Goal: Find specific page/section: Find specific page/section

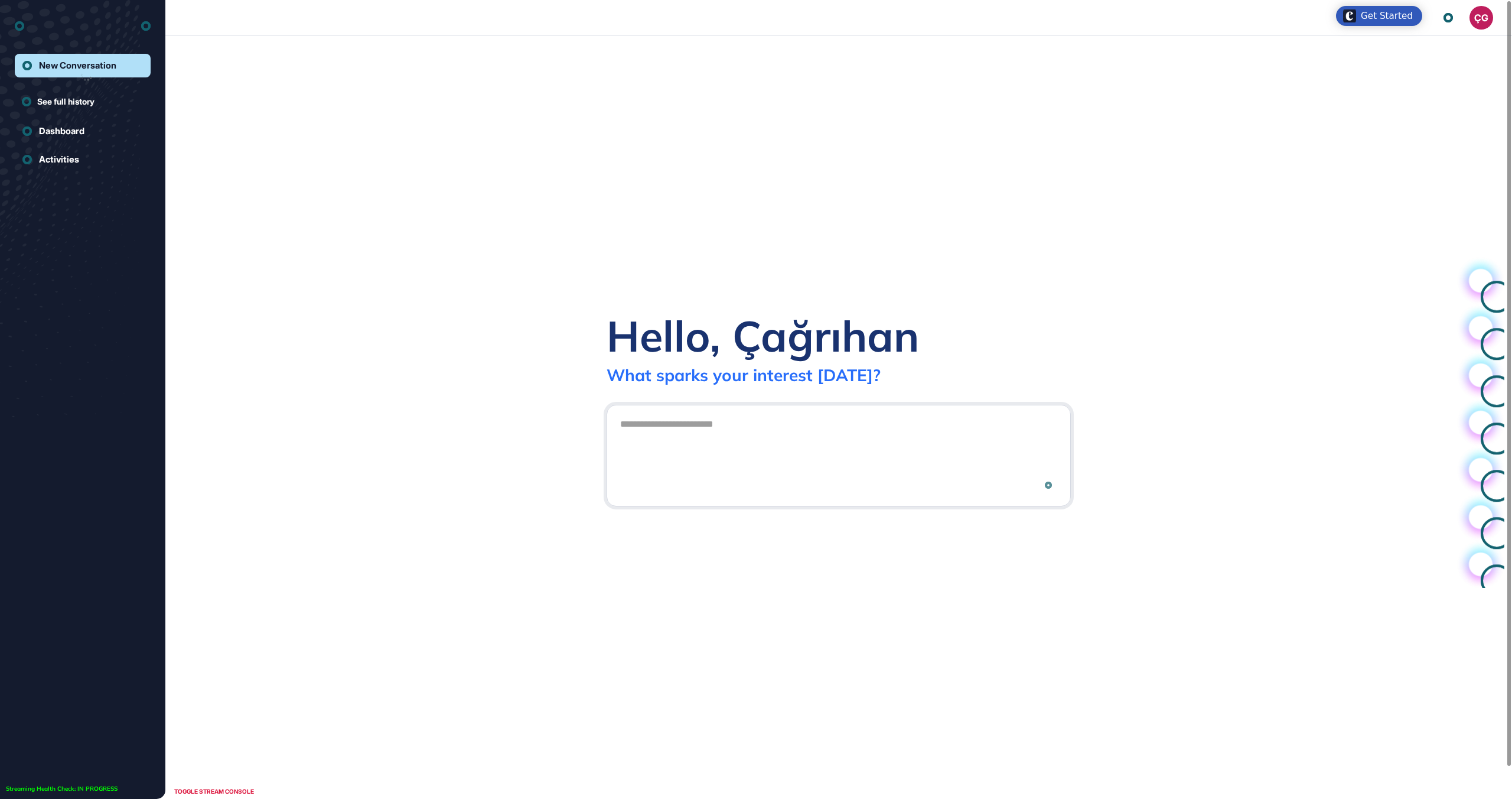
scroll to position [1, 1]
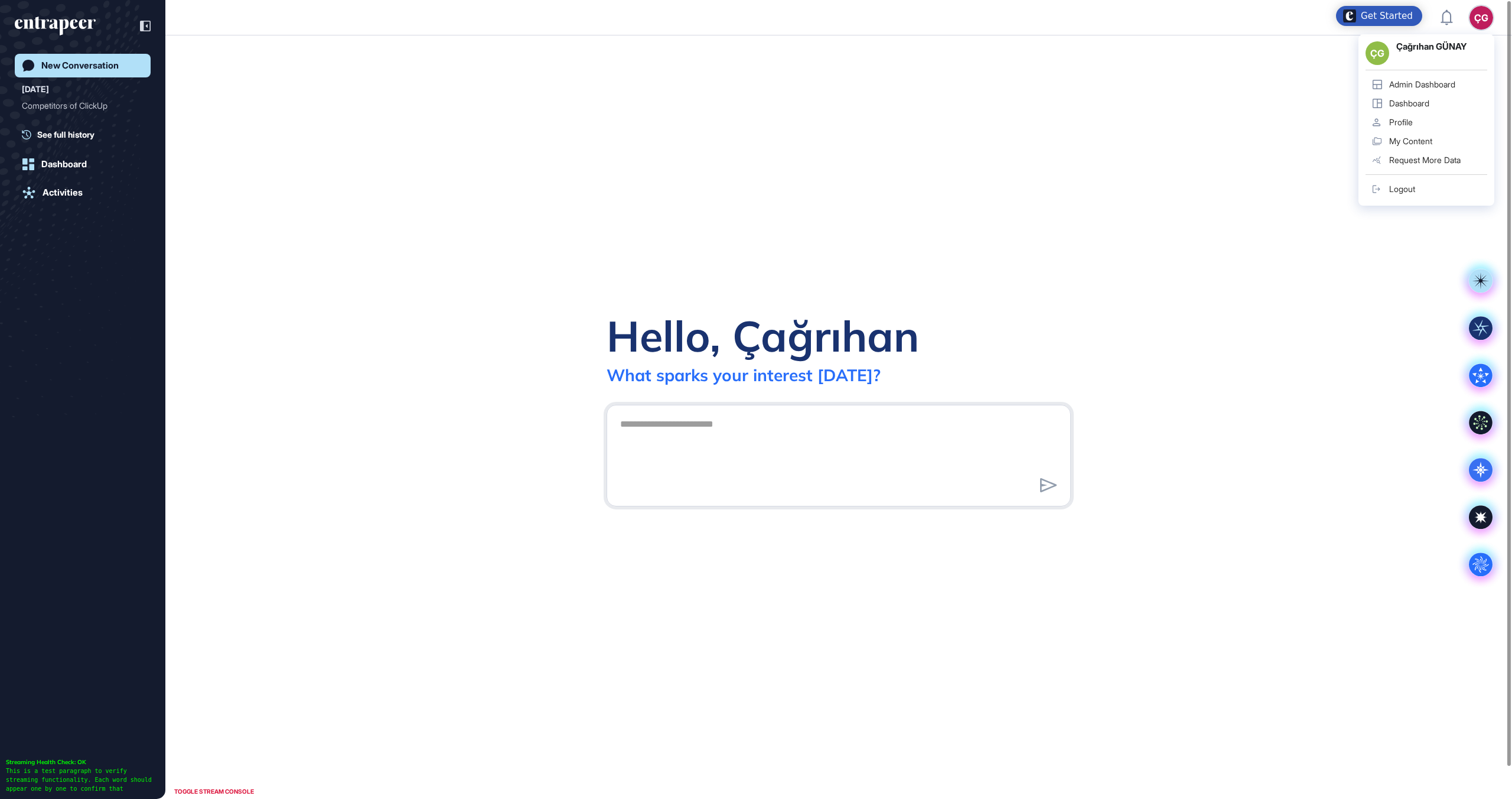
click at [1413, 80] on div "Admin Dashboard" at bounding box center [1422, 84] width 66 height 10
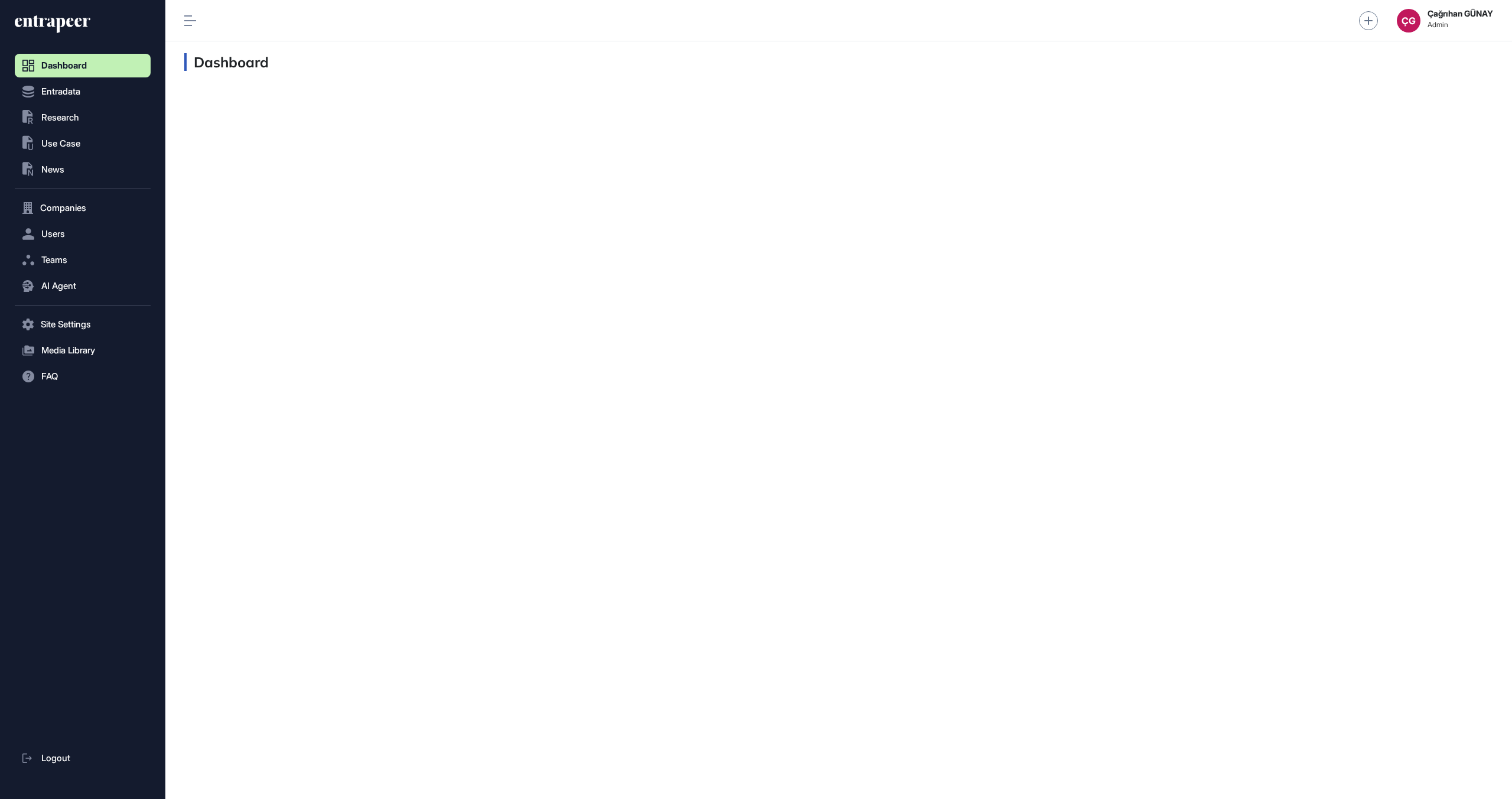
scroll to position [1, 1]
click at [82, 140] on button ".st0{fill:currentColor} Use Case" at bounding box center [82, 144] width 136 height 23
click at [88, 169] on link "Problem" at bounding box center [85, 168] width 130 height 21
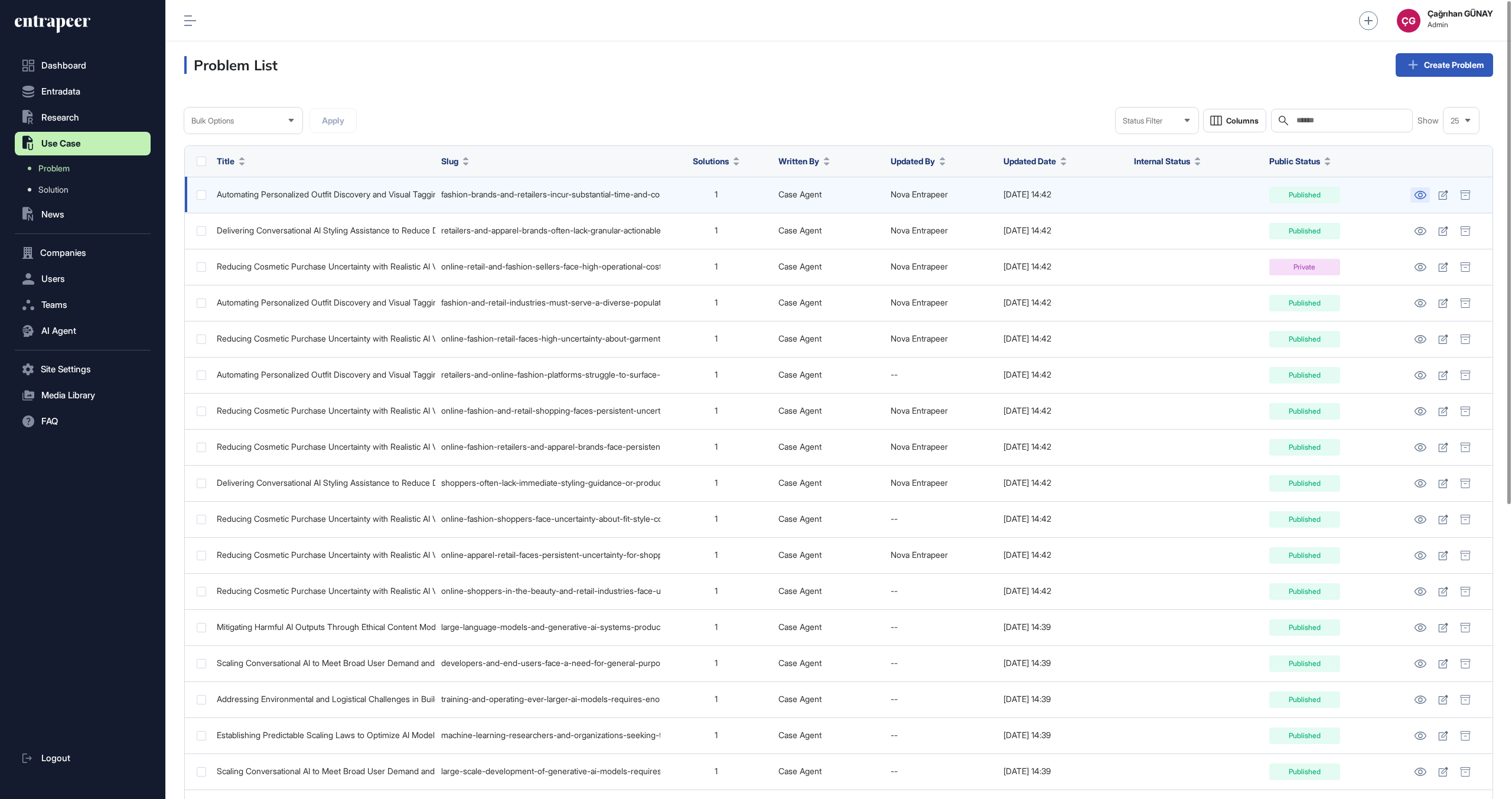
click at [1419, 197] on icon at bounding box center [1420, 194] width 12 height 8
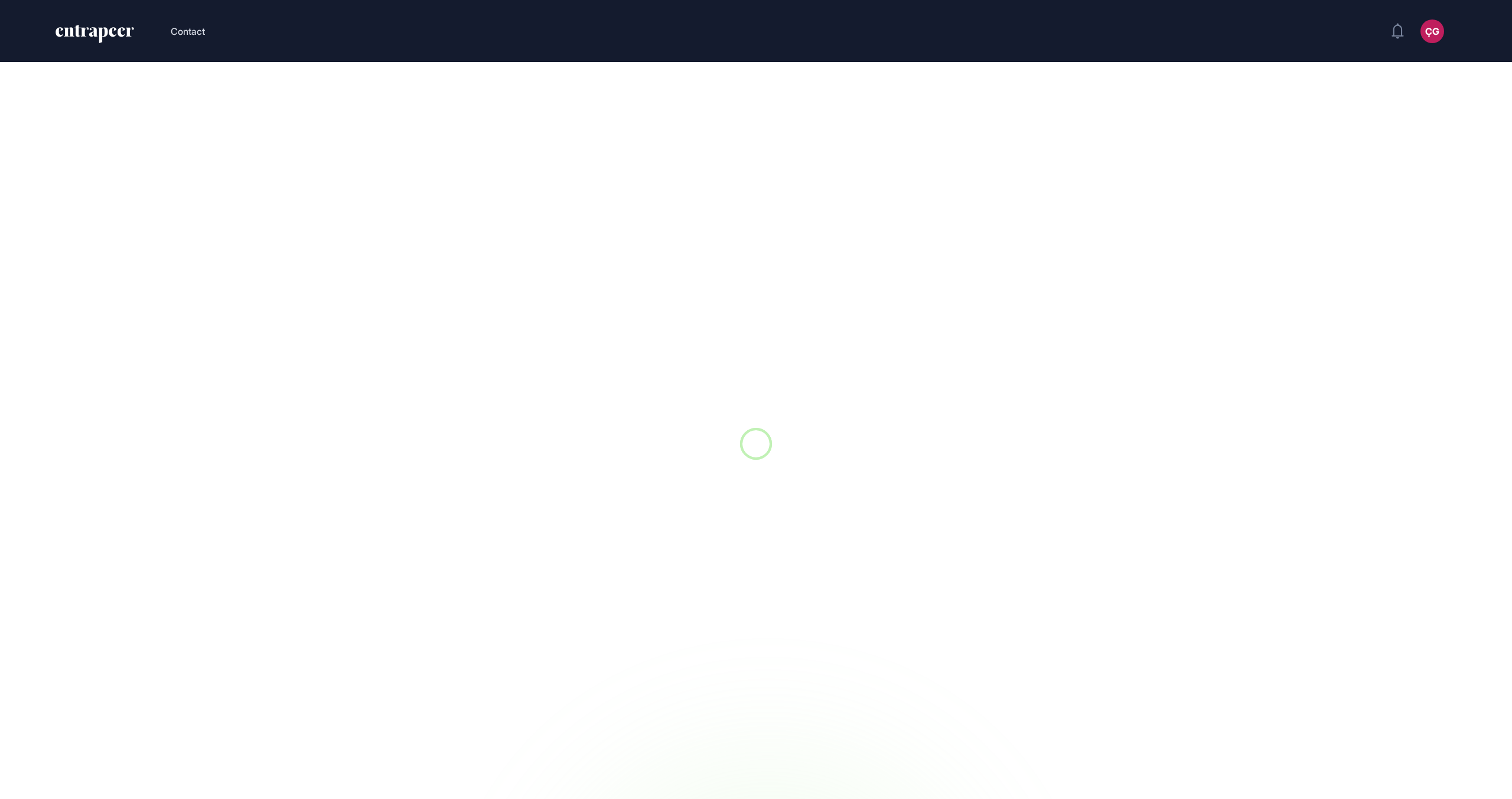
scroll to position [1, 1]
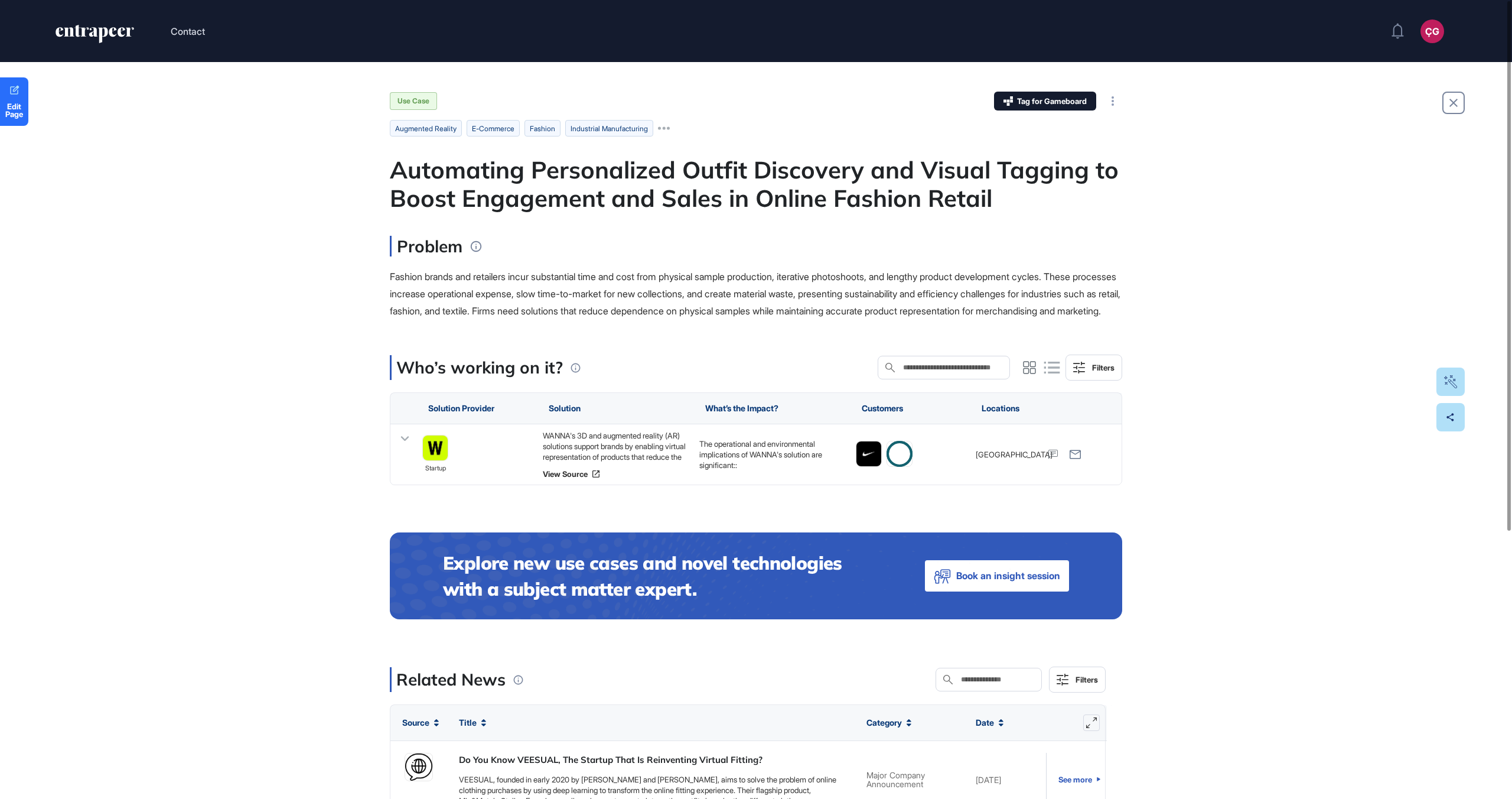
click at [102, 32] on icon "entrapeer-logo" at bounding box center [103, 35] width 10 height 16
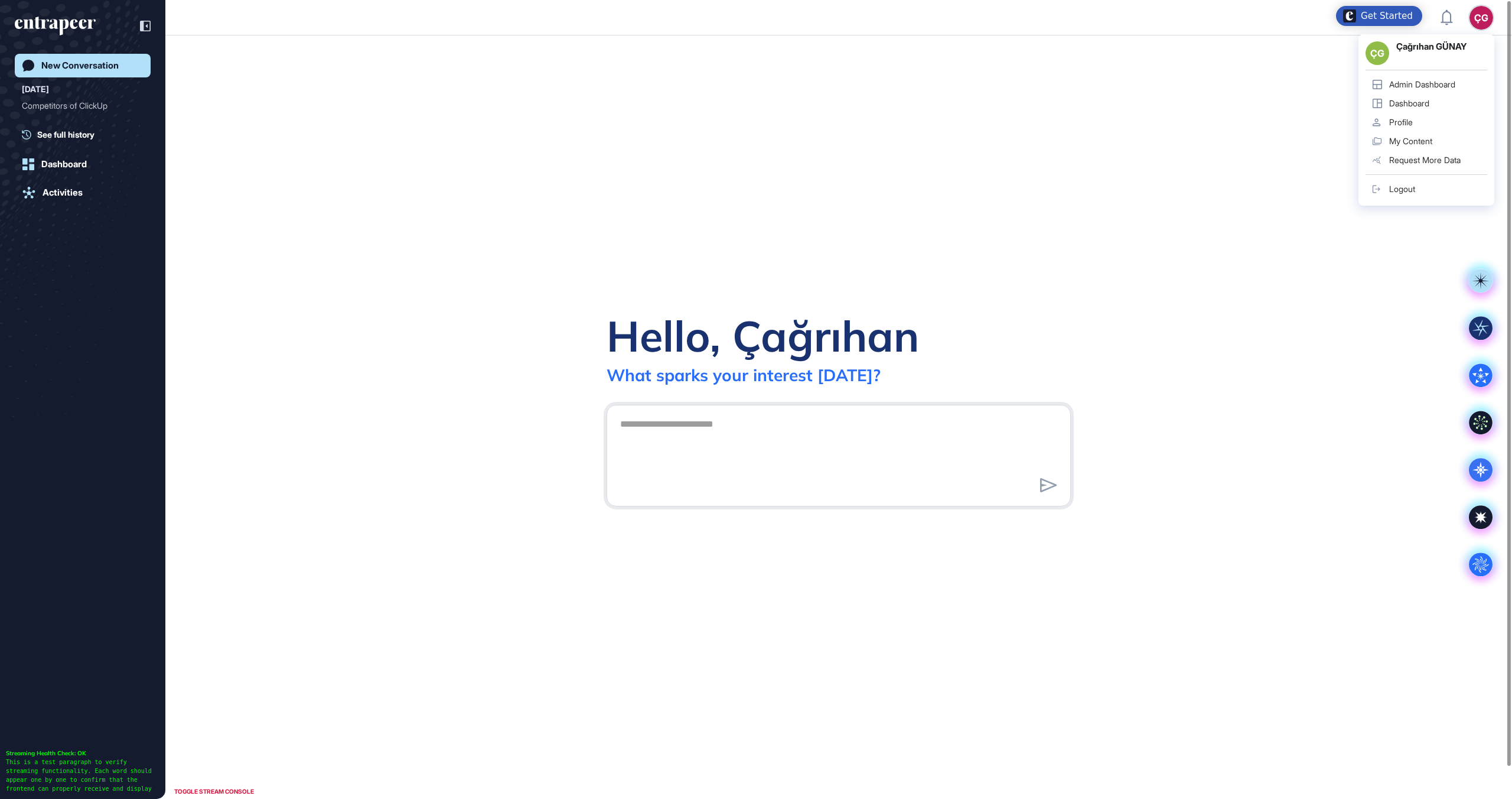
click at [1427, 84] on div "Admin Dashboard" at bounding box center [1422, 84] width 66 height 10
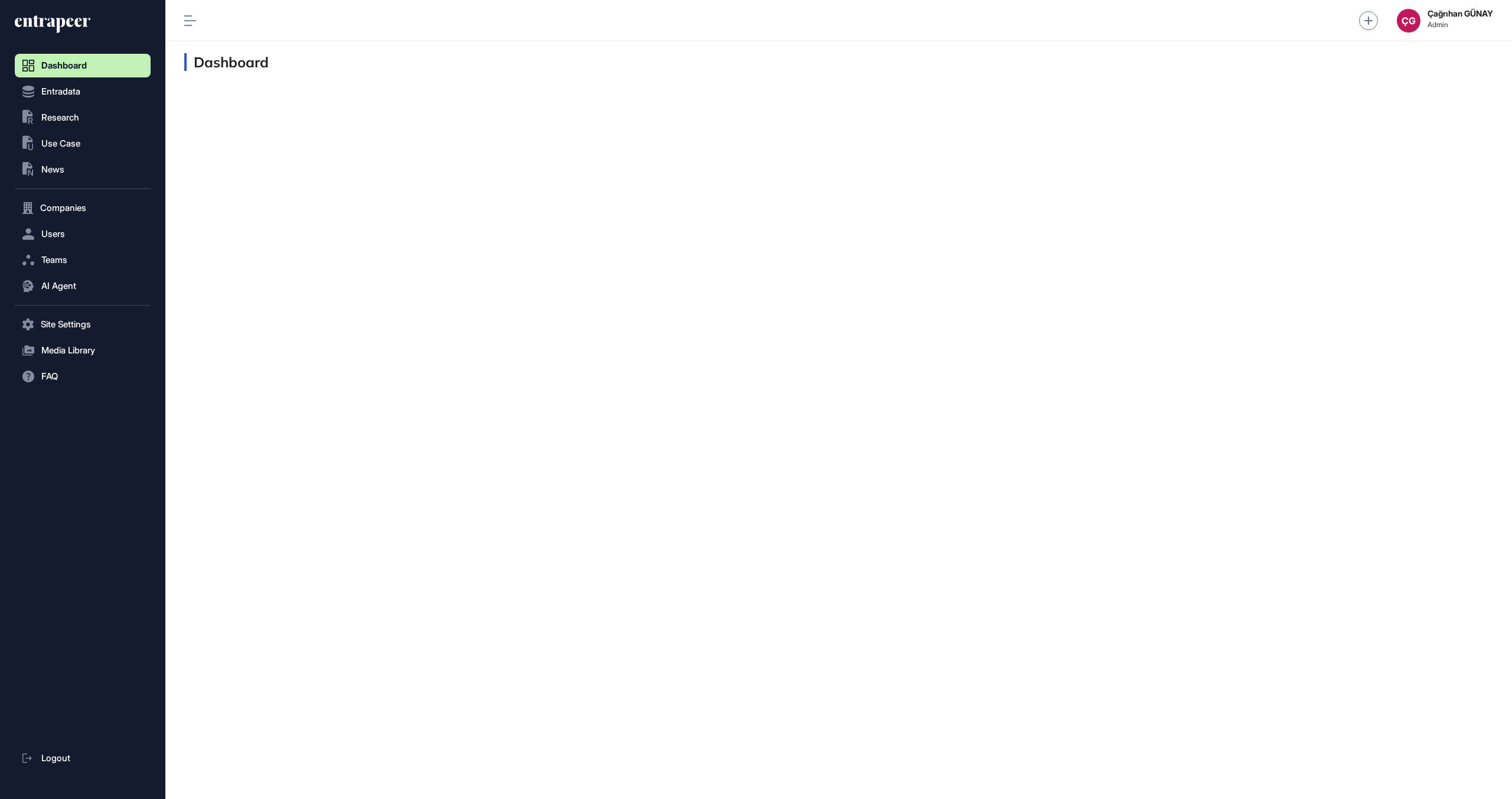
scroll to position [1, 1]
click at [87, 290] on button "AI Agent" at bounding box center [82, 286] width 136 height 23
click at [87, 335] on link "Messages" at bounding box center [85, 332] width 130 height 21
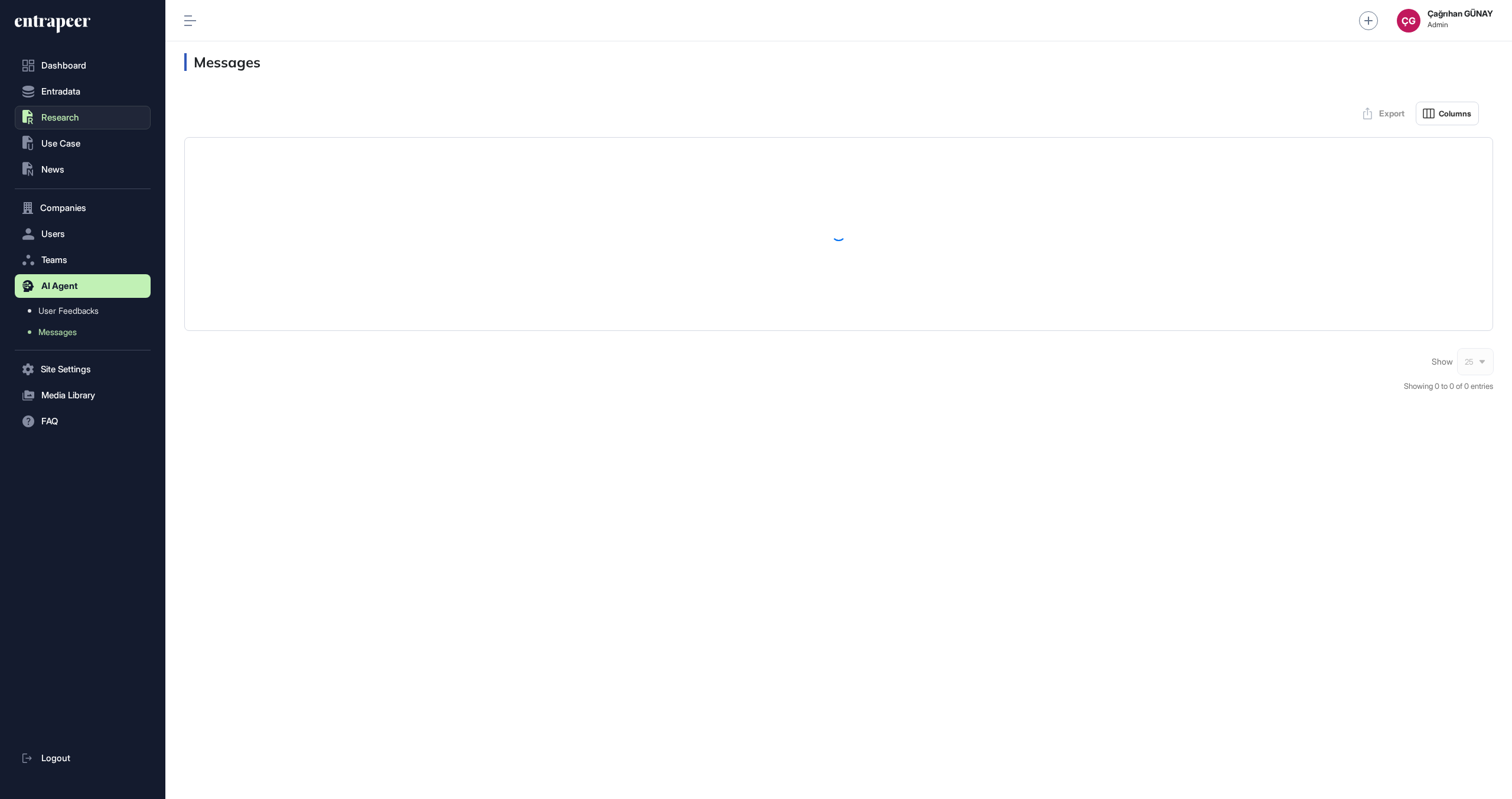
click at [89, 118] on button ".st0{fill:currentColor} Research" at bounding box center [82, 117] width 136 height 23
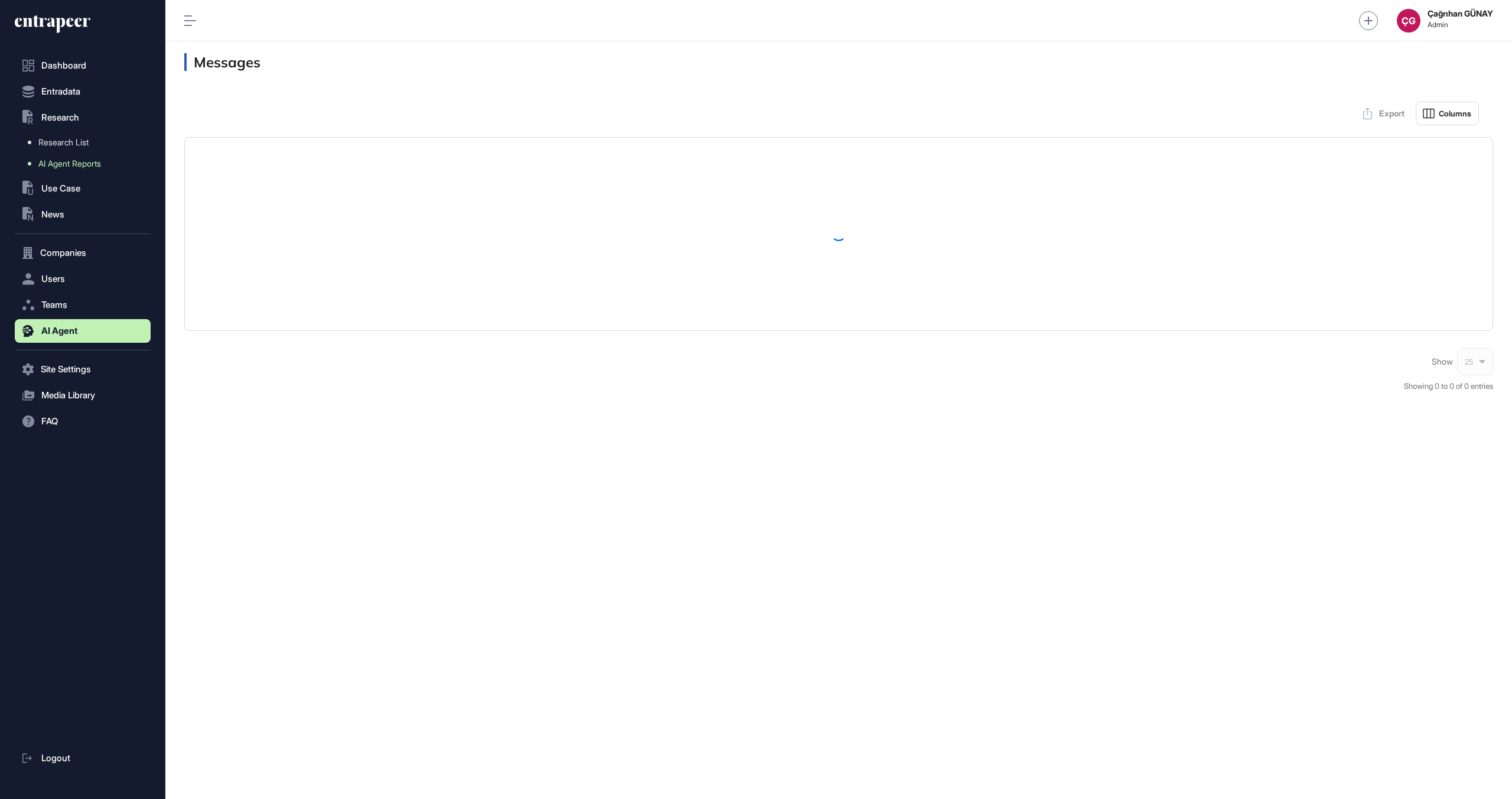
click at [85, 167] on span "AI Agent Reports" at bounding box center [69, 164] width 62 height 10
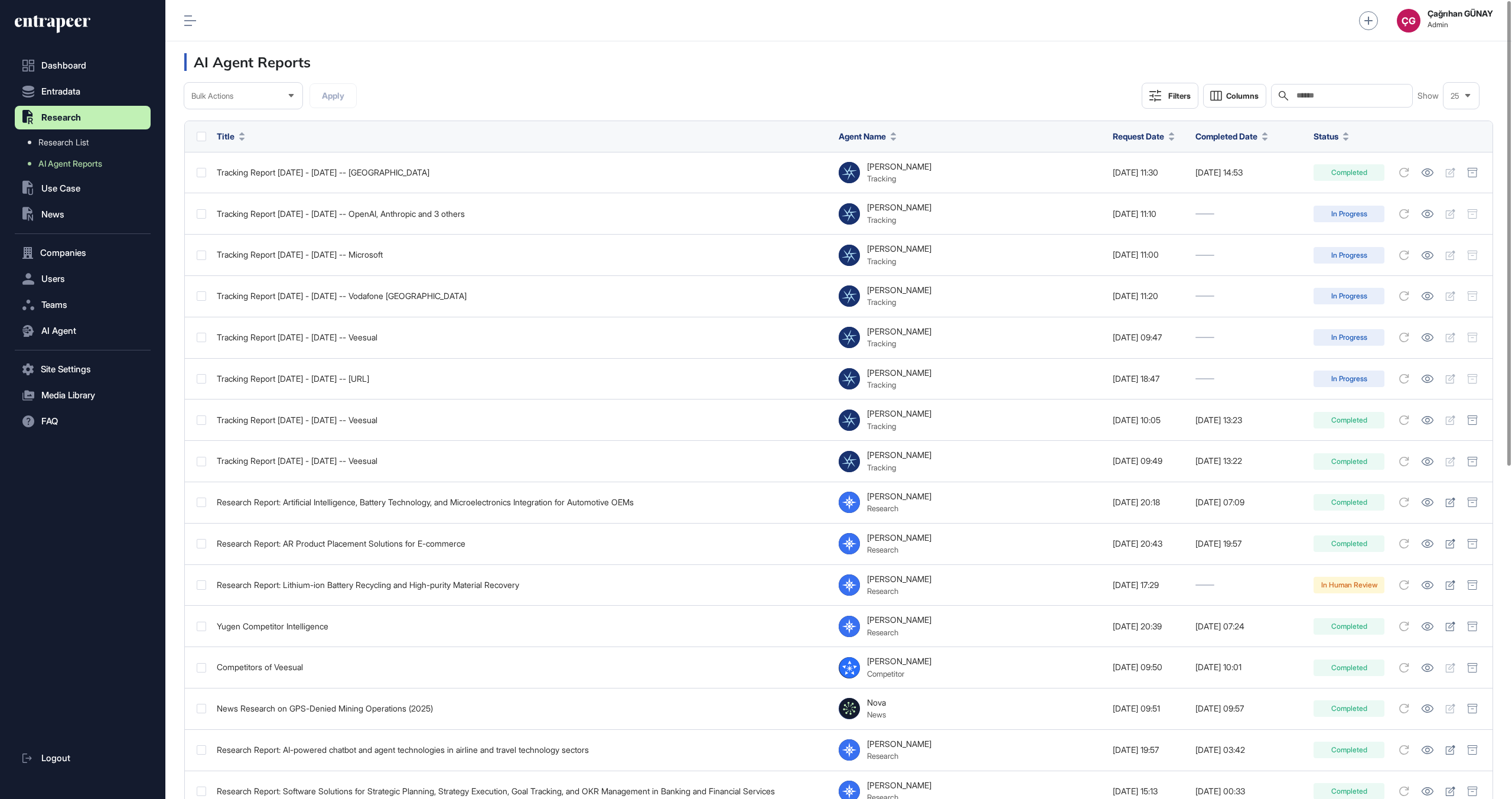
click at [1311, 95] on input "text" at bounding box center [1350, 95] width 110 height 10
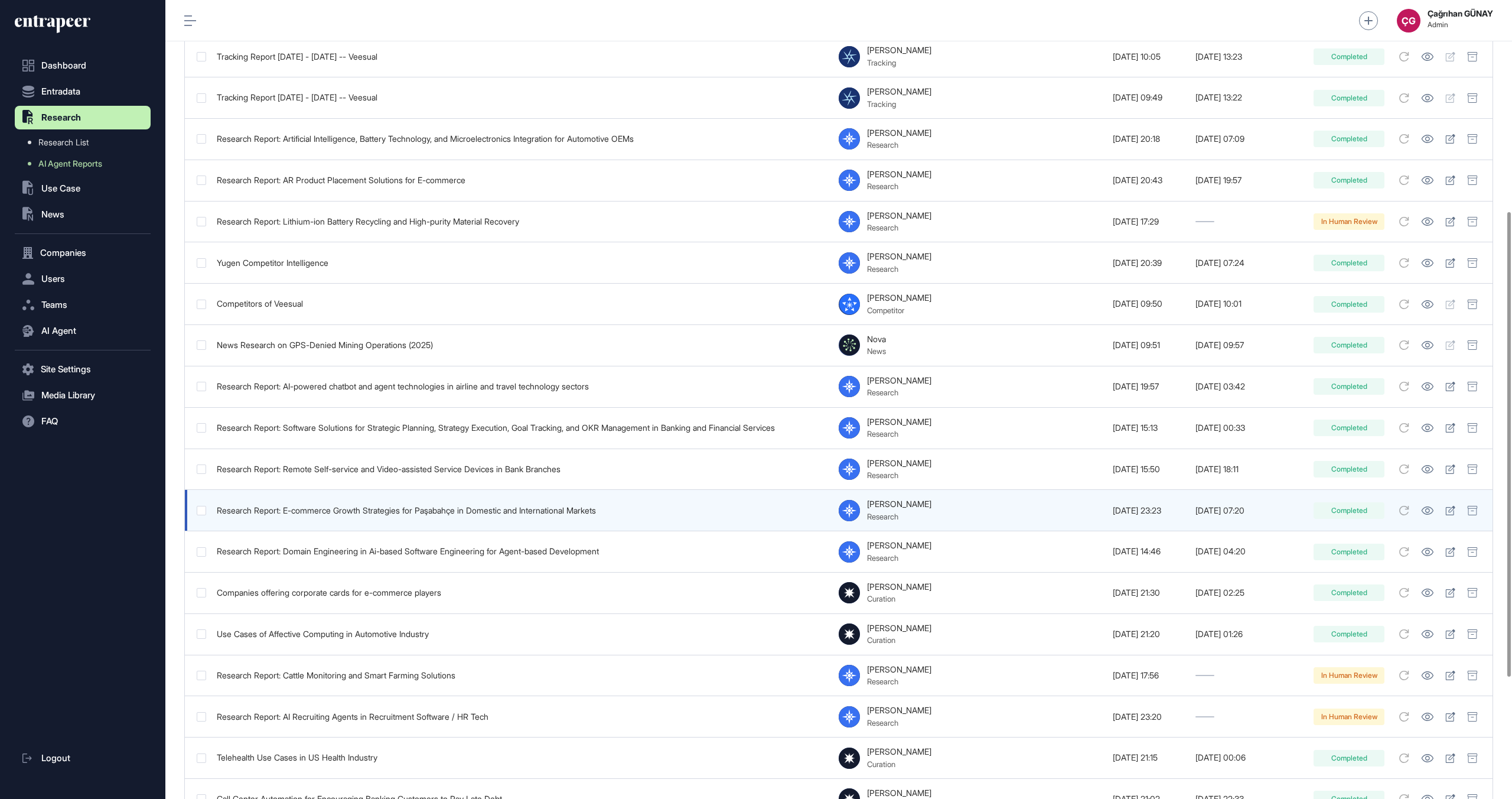
scroll to position [572, 0]
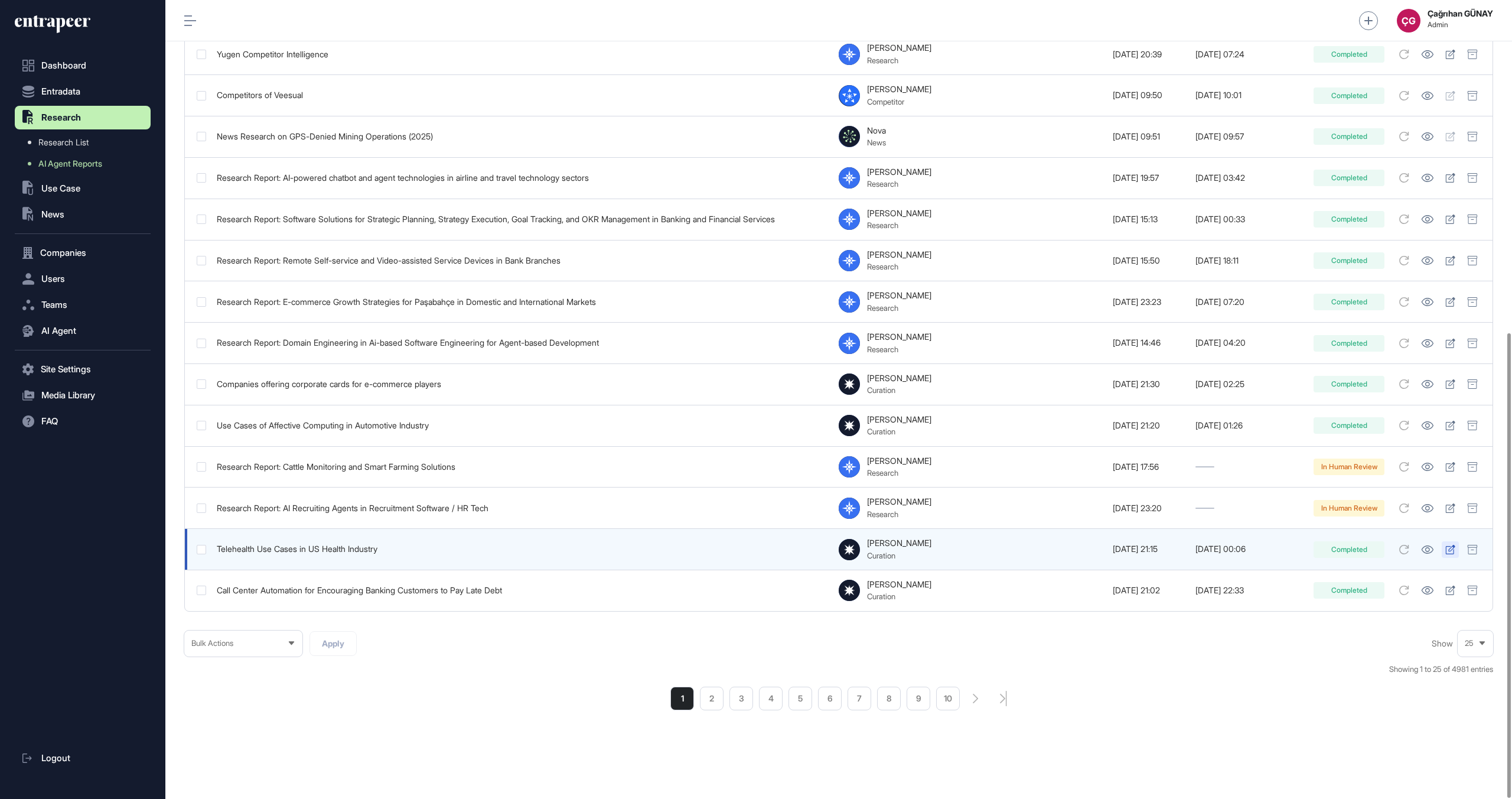
click at [1444, 555] on link at bounding box center [1450, 550] width 17 height 17
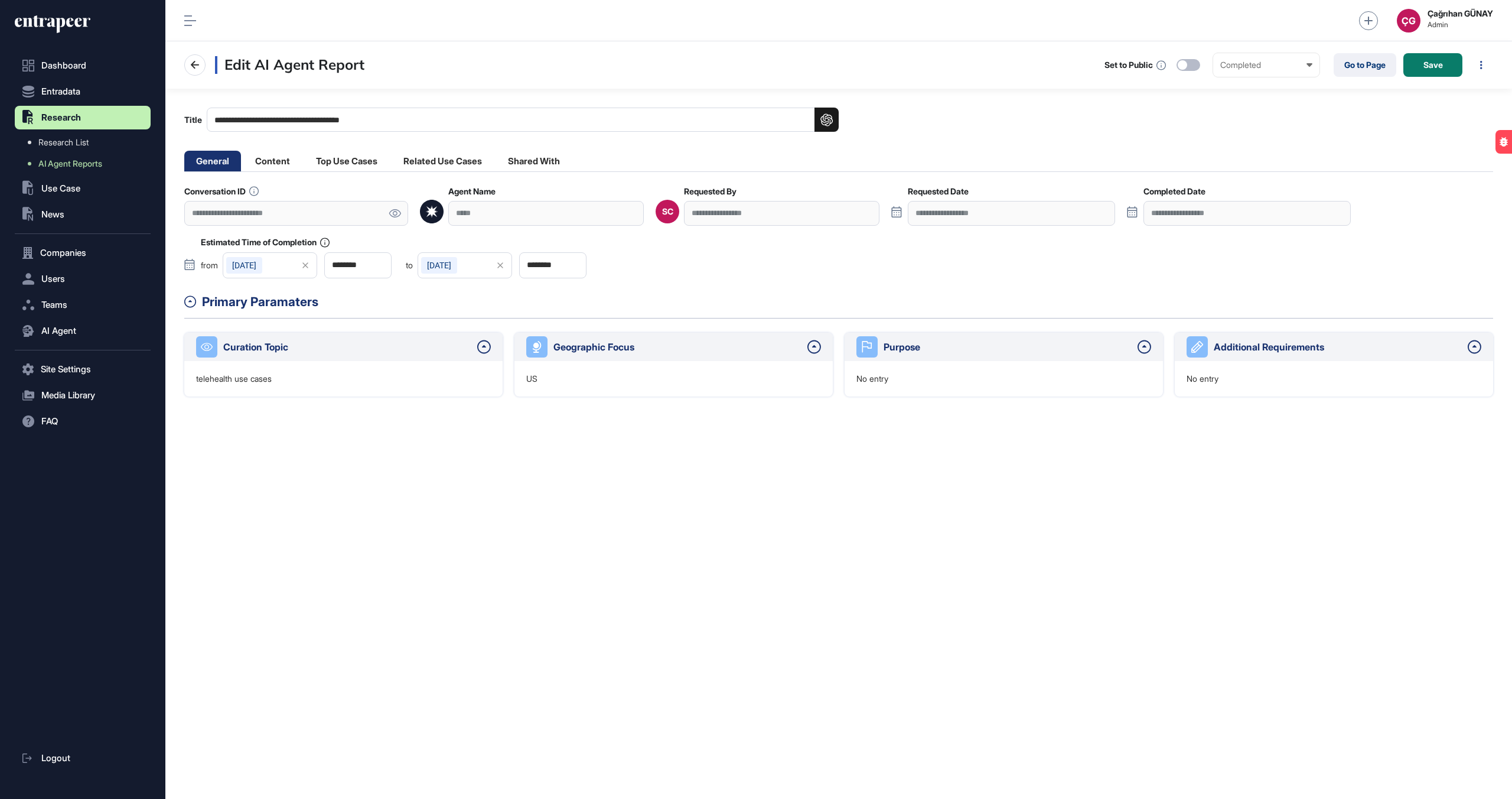
click at [396, 214] on icon at bounding box center [394, 213] width 12 height 8
click at [1411, 23] on div "ÇG" at bounding box center [1409, 21] width 23 height 23
click at [1409, 22] on div "ÇG" at bounding box center [1409, 21] width 23 height 23
click at [1416, 70] on span "Logout" at bounding box center [1407, 73] width 26 height 10
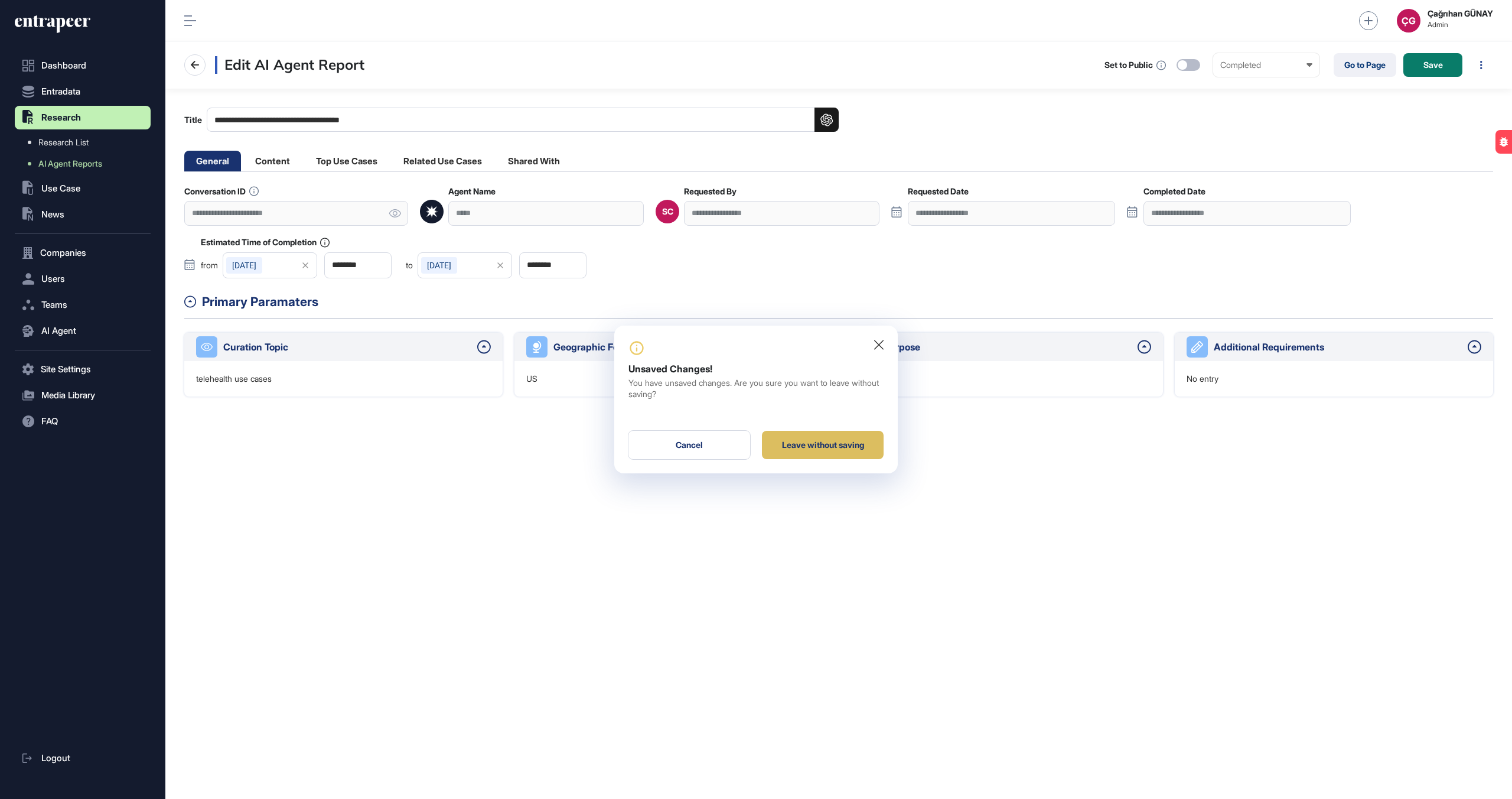
click at [833, 455] on div "Leave without saving" at bounding box center [823, 445] width 122 height 29
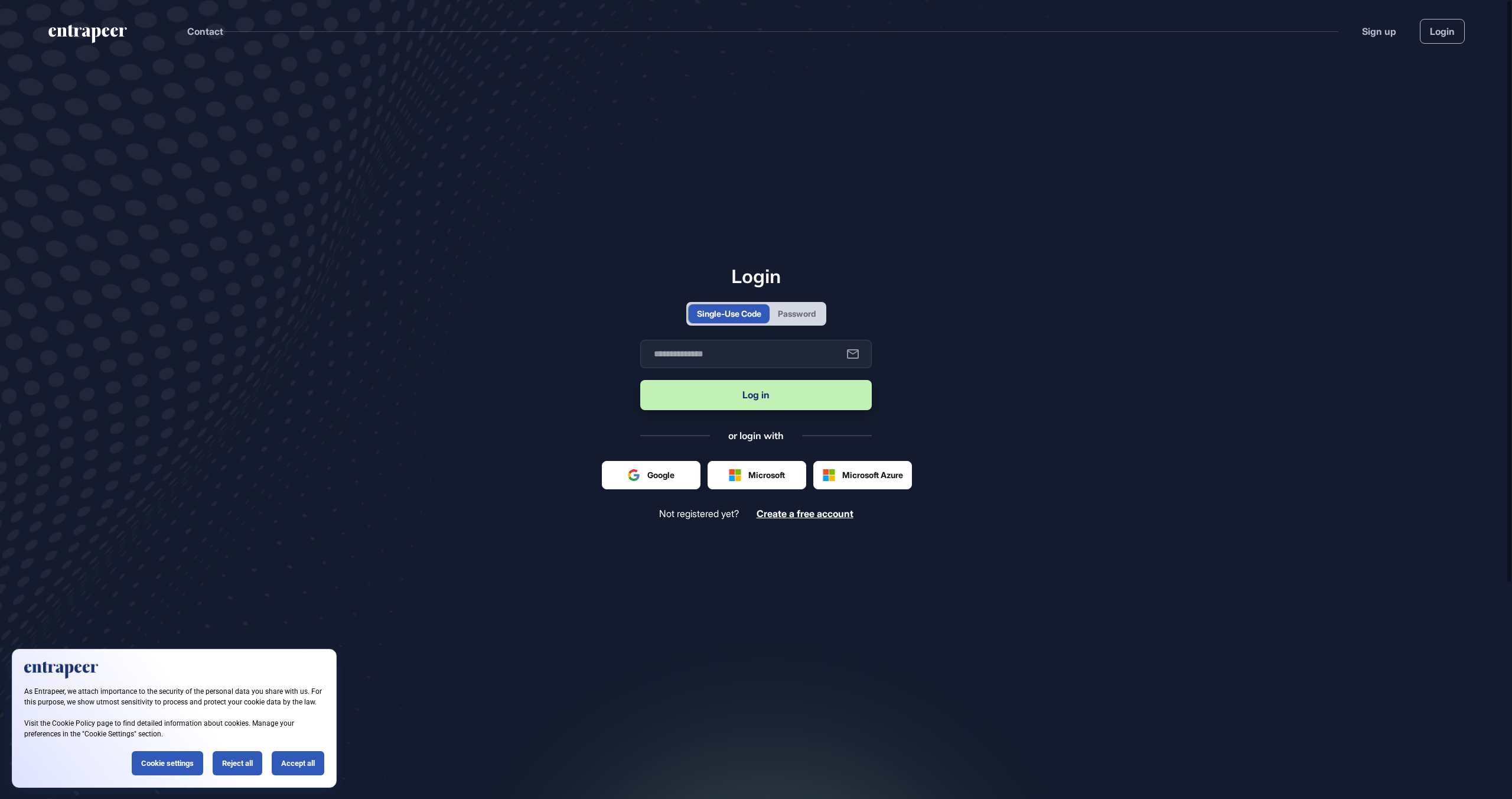
click at [1054, 484] on main "Login Single-Use Code Password Business email Log in or login with Google Micro…" at bounding box center [756, 444] width 1512 height 764
drag, startPoint x: 1101, startPoint y: 499, endPoint x: 1061, endPoint y: 476, distance: 46.1
click at [1039, 472] on main "Login Single-Use Code Password Business email Log in or login with Google Micro…" at bounding box center [756, 444] width 1512 height 764
click at [1105, 489] on main "Login Single-Use Code Password Business email Log in or login with Google Micro…" at bounding box center [756, 444] width 1512 height 764
click at [241, 754] on div "Reject all" at bounding box center [238, 763] width 50 height 24
